Goal: Find specific page/section: Find specific page/section

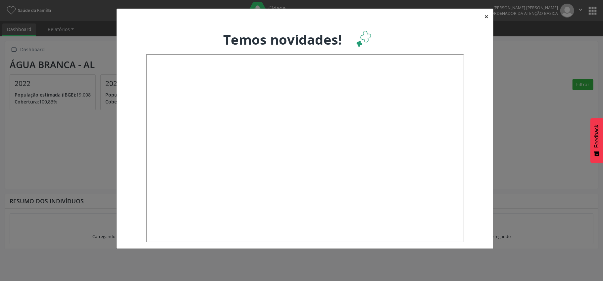
click at [486, 17] on button "×" at bounding box center [486, 17] width 13 height 16
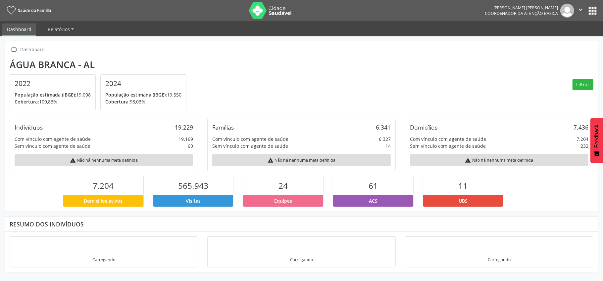
click at [592, 13] on button "apps" at bounding box center [592, 11] width 12 height 12
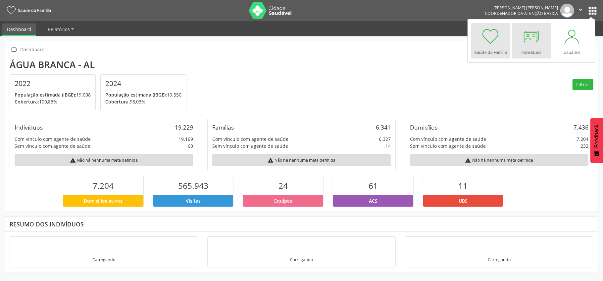
click at [529, 38] on div at bounding box center [531, 36] width 20 height 20
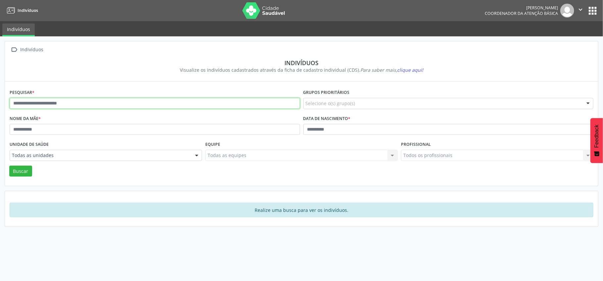
click at [14, 103] on input "text" at bounding box center [155, 103] width 290 height 11
type input "**********"
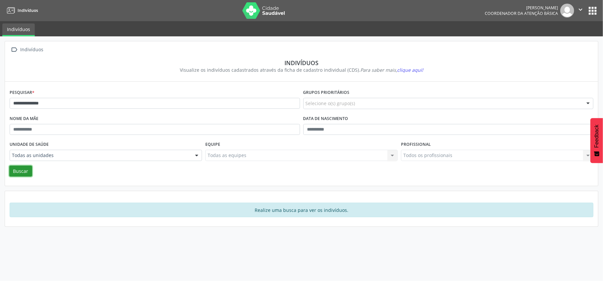
click at [28, 169] on button "Buscar" at bounding box center [20, 171] width 23 height 11
